Goal: Navigation & Orientation: Find specific page/section

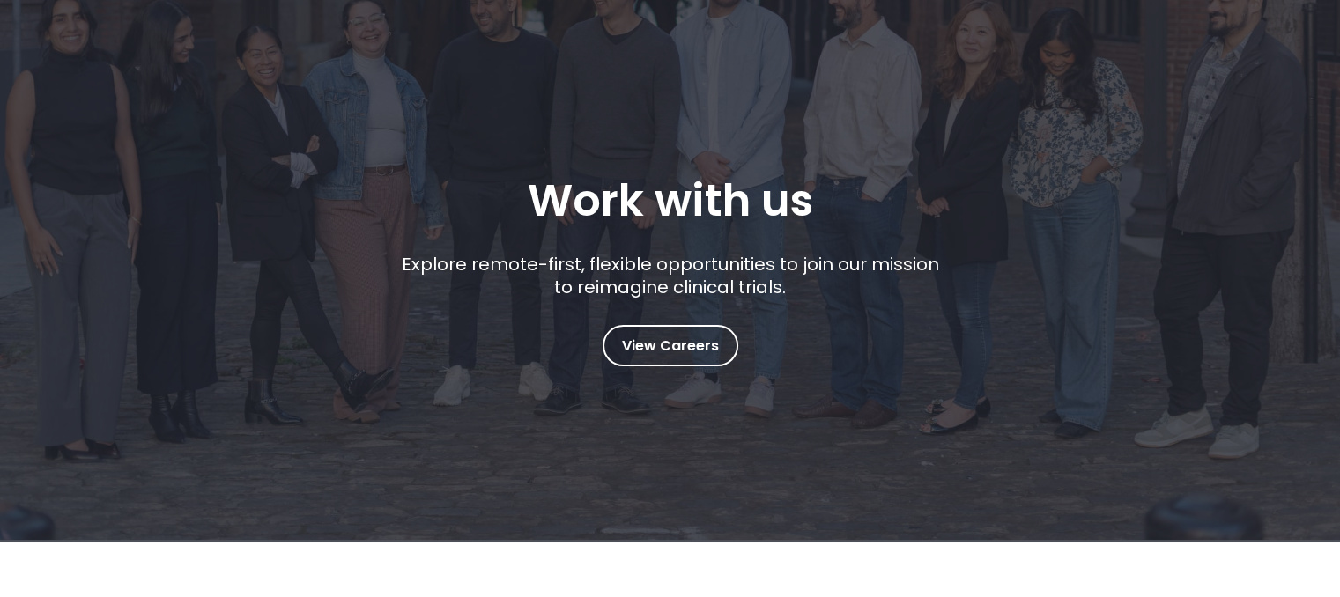
scroll to position [181, 0]
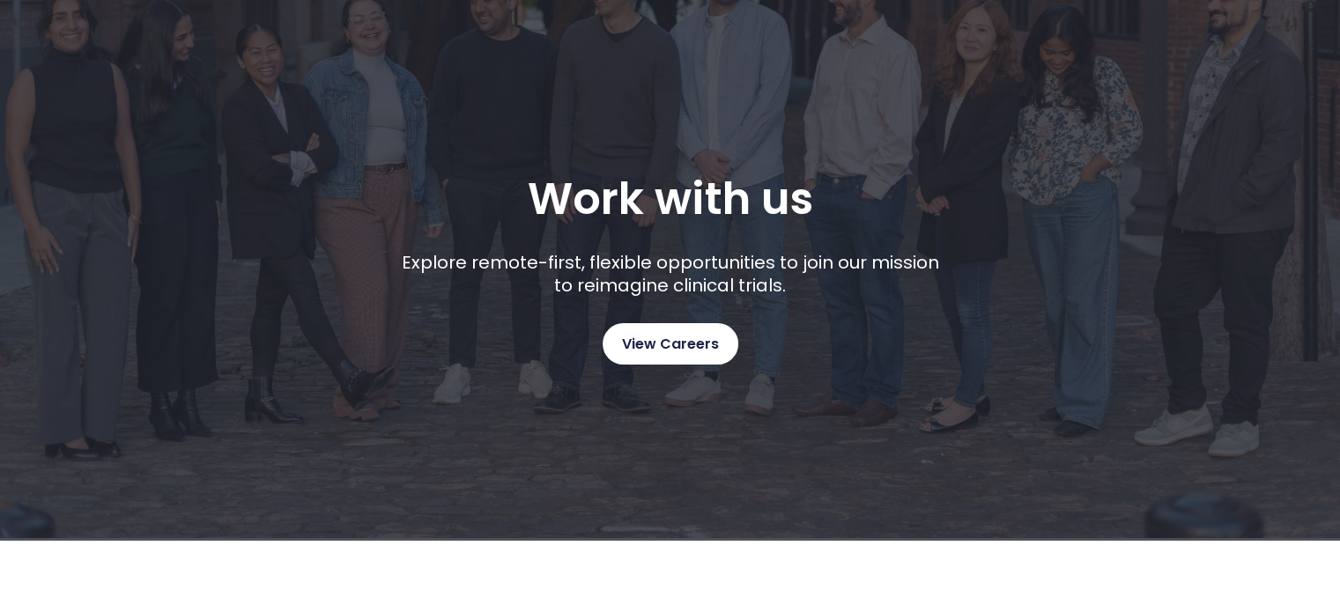
click at [641, 333] on span "View Careers" at bounding box center [670, 344] width 97 height 23
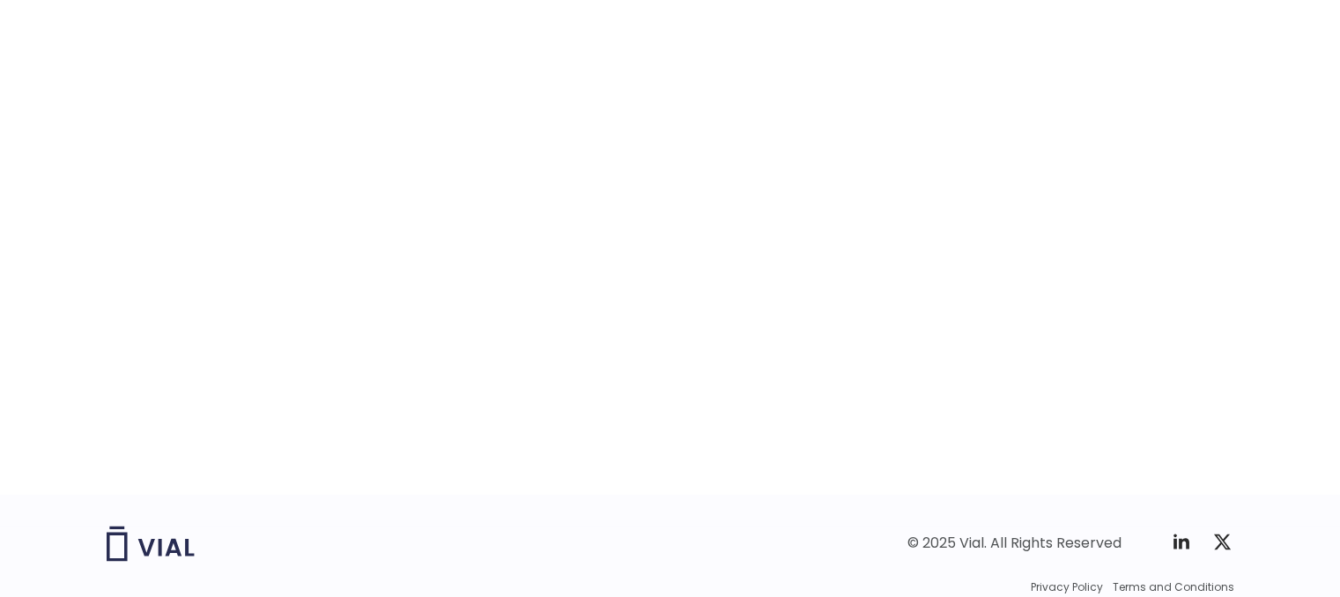
scroll to position [2788, 0]
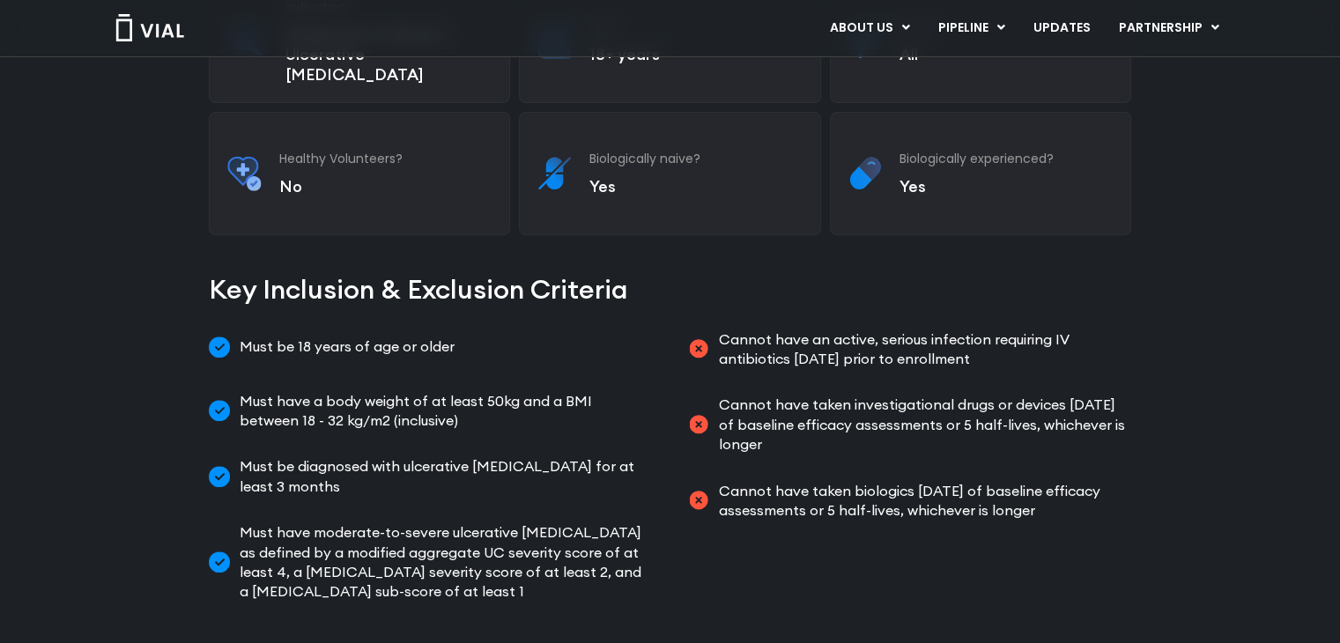
scroll to position [680, 0]
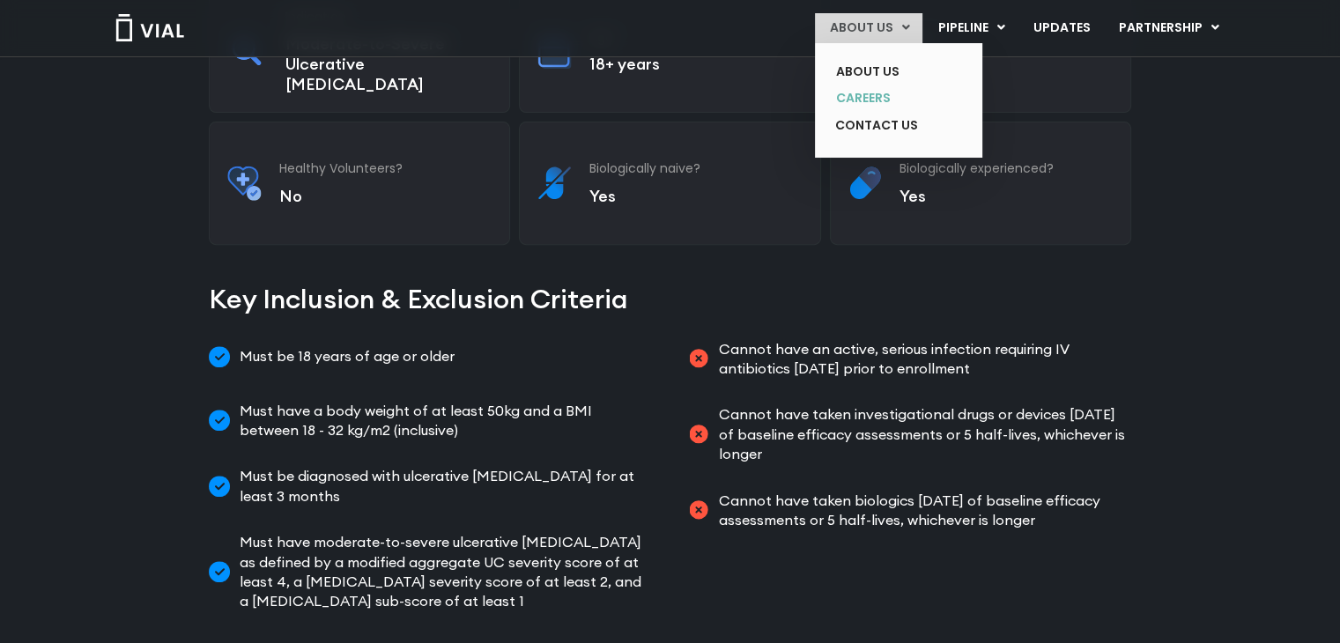
click at [886, 95] on link "CAREERS" at bounding box center [885, 98] width 129 height 27
